Goal: Find specific page/section: Find specific page/section

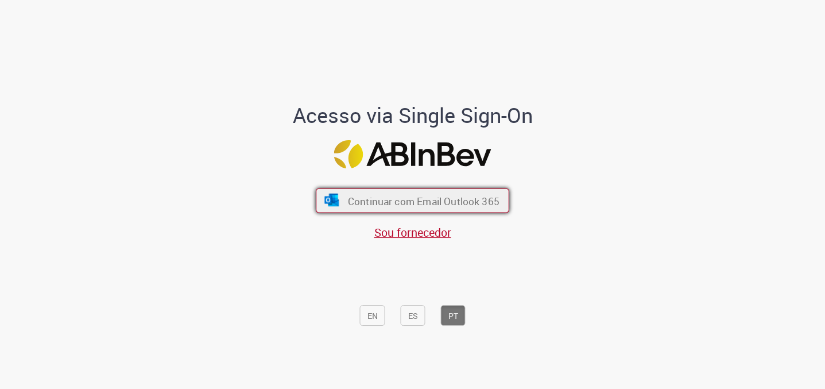
click at [385, 196] on font "Continuar com Email Outlook 365" at bounding box center [424, 200] width 152 height 13
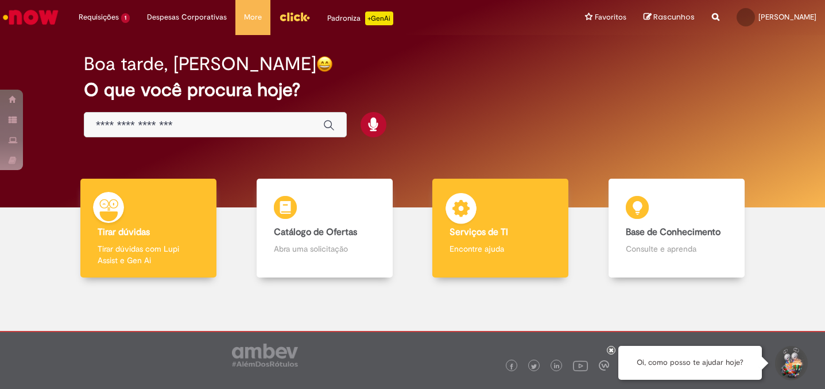
click at [520, 222] on body "Pular para o conteúdo da página Requisições 1 Exibir Todas as Solicitações Comp…" at bounding box center [412, 194] width 825 height 389
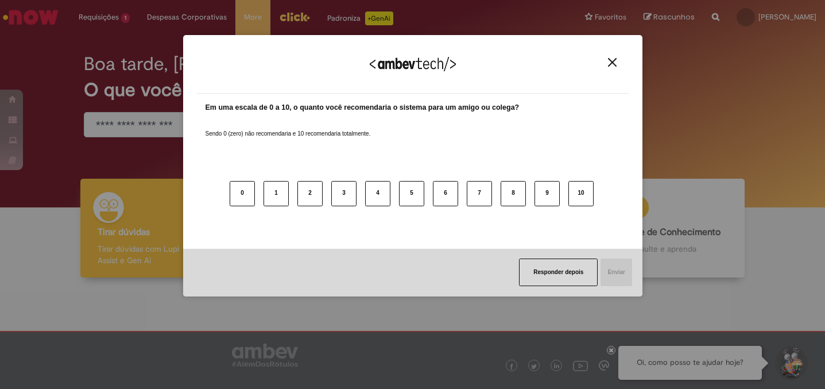
click at [613, 65] on img "Close" at bounding box center [612, 62] width 9 height 9
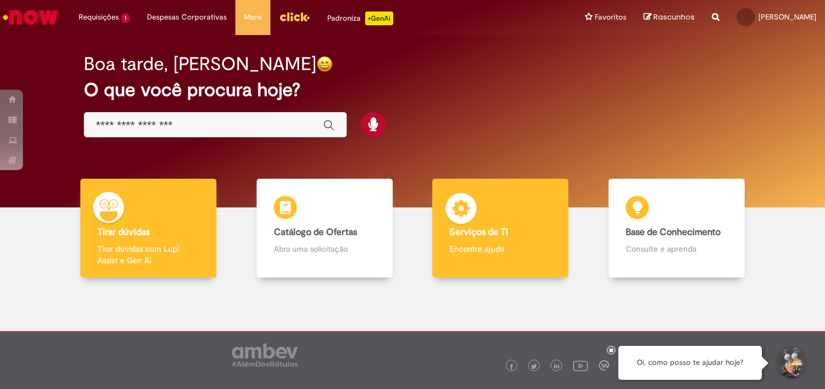
click at [500, 262] on div "Serviços de TI Serviços de TI Encontre ajuda" at bounding box center [500, 228] width 136 height 99
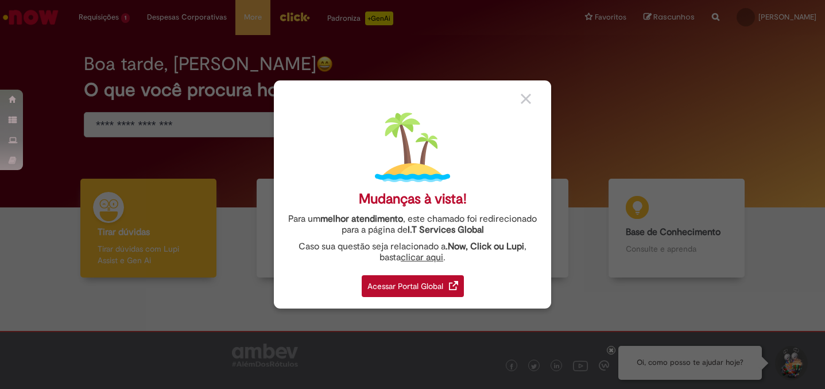
click at [448, 264] on div "Mudanças à vista! Para um melhor atendimento , este chamado foi redirecionado p…" at bounding box center [412, 194] width 277 height 228
click at [396, 280] on div "Acessar Portal Global" at bounding box center [413, 286] width 102 height 22
